Goal: Navigation & Orientation: Go to known website

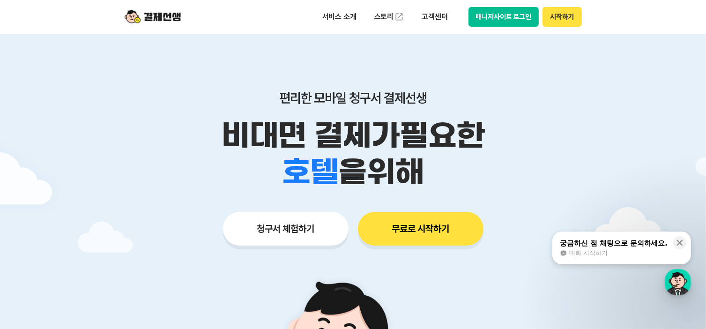
click at [519, 17] on button "매니저사이트 로그인" at bounding box center [504, 17] width 71 height 20
click at [478, 21] on button "매니저사이트 로그인" at bounding box center [504, 17] width 71 height 20
click at [480, 18] on button "매니저사이트 로그인" at bounding box center [504, 17] width 71 height 20
